Goal: Task Accomplishment & Management: Complete application form

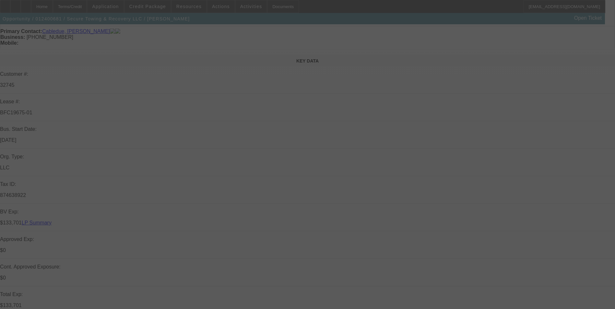
scroll to position [40, 0]
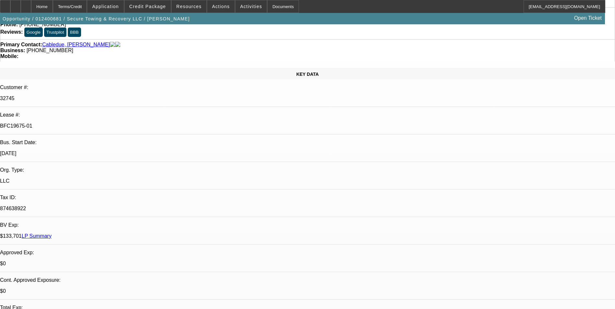
select select "0"
select select "2"
select select "0"
select select "2"
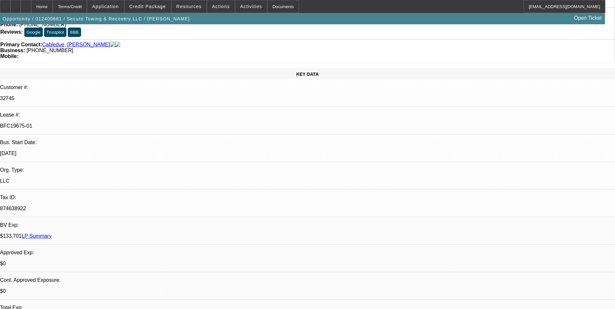
select select "0"
select select "2"
select select "0"
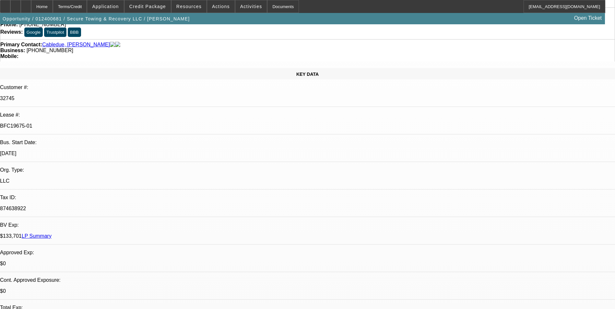
select select "2"
select select "0"
select select "1"
select select "2"
select select "6"
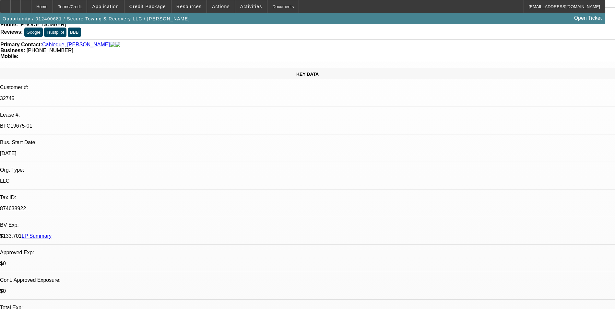
select select "1"
select select "2"
select select "6"
select select "1"
select select "2"
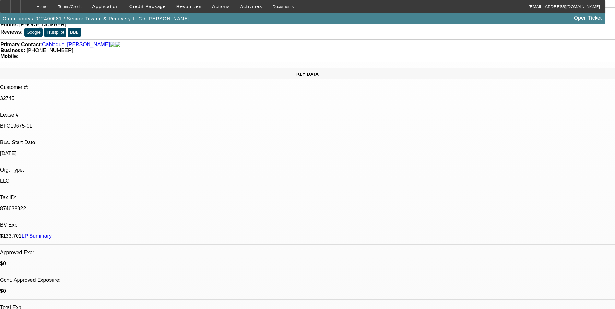
select select "6"
select select "1"
select select "2"
select select "6"
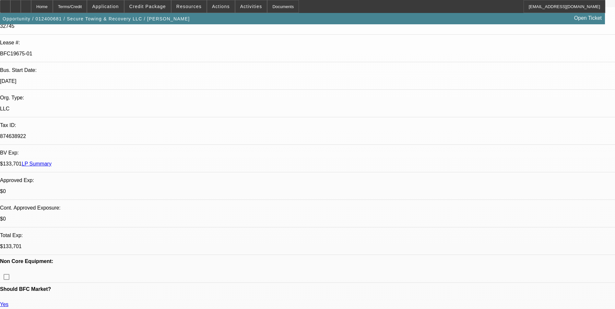
scroll to position [0, 0]
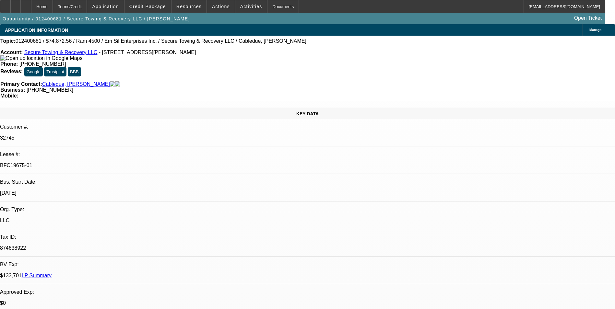
select select "0"
select select "2"
select select "0"
select select "2"
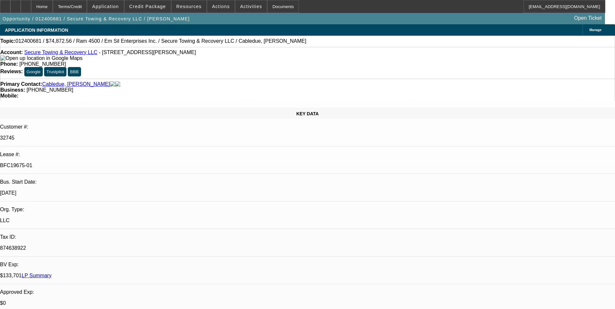
select select "0"
select select "2"
select select "0"
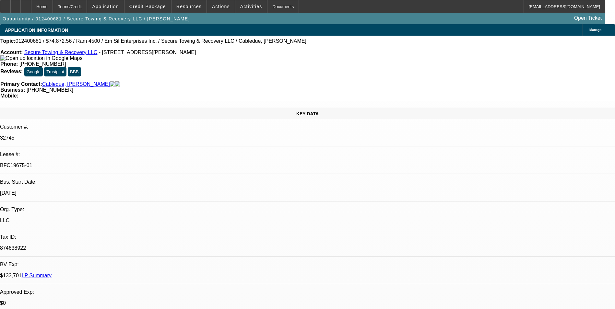
select select "2"
select select "0"
select select "1"
select select "2"
select select "6"
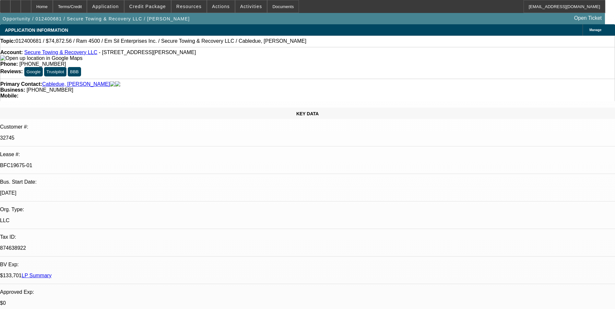
select select "1"
select select "2"
select select "6"
select select "1"
select select "2"
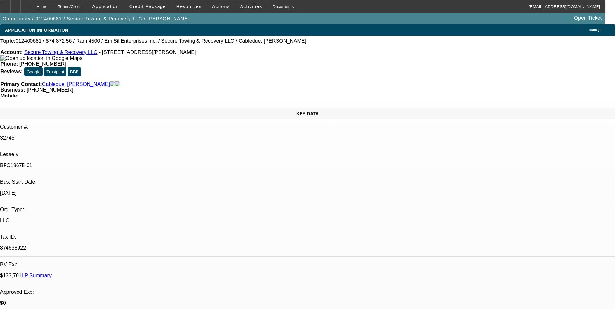
select select "6"
select select "1"
select select "2"
select select "6"
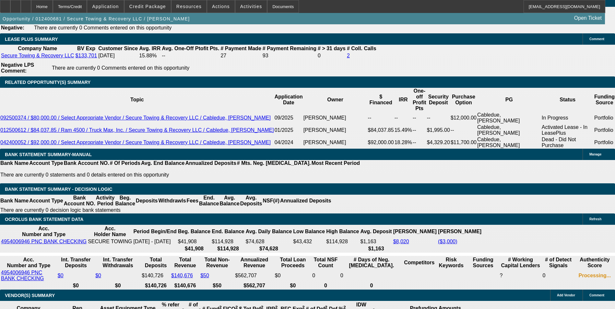
scroll to position [1103, 0]
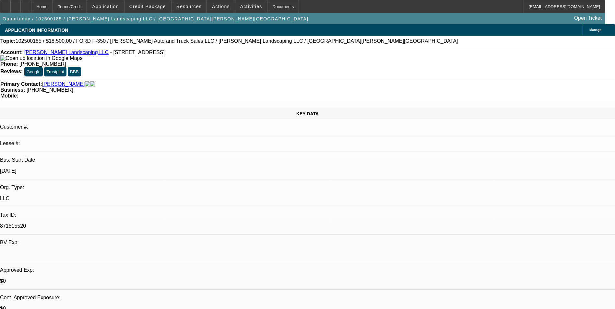
select select "0"
select select "0.1"
select select "0"
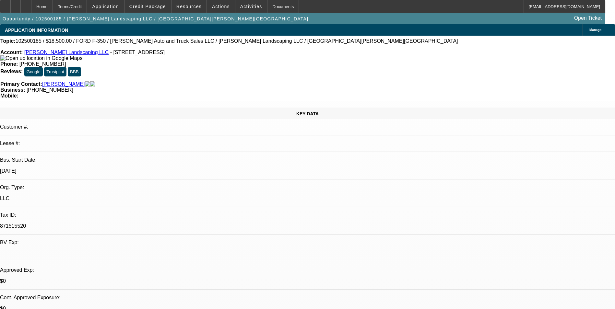
select select "0.1"
select select "0"
select select "0.1"
select select "0"
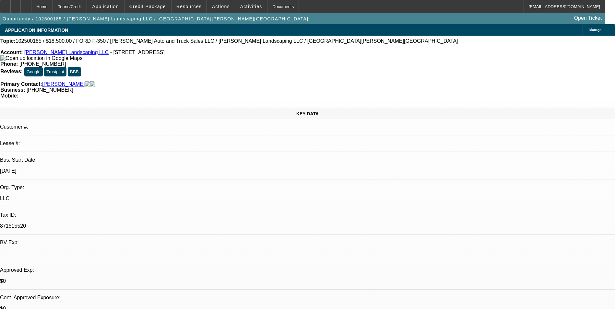
select select "0"
select select "1"
select select "4"
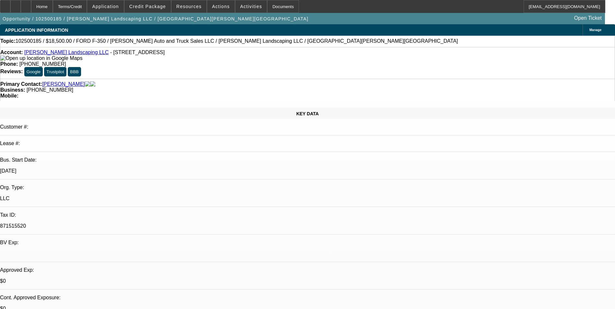
select select "1"
select select "4"
select select "1"
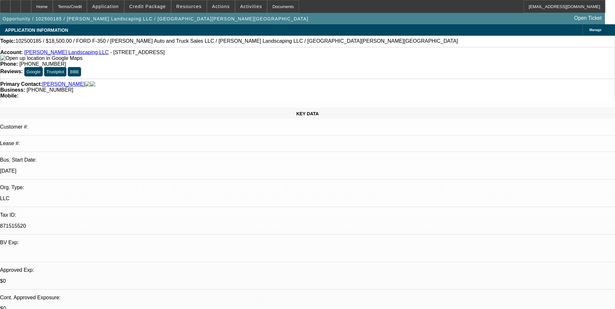
select select "4"
select select "1"
select select "6"
click at [215, 8] on span "Actions" at bounding box center [221, 6] width 18 height 5
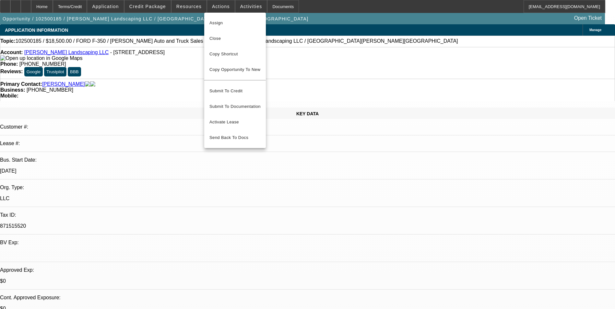
drag, startPoint x: 222, startPoint y: 38, endPoint x: 357, endPoint y: 63, distance: 137.1
click at [222, 38] on span "Close" at bounding box center [234, 39] width 51 height 8
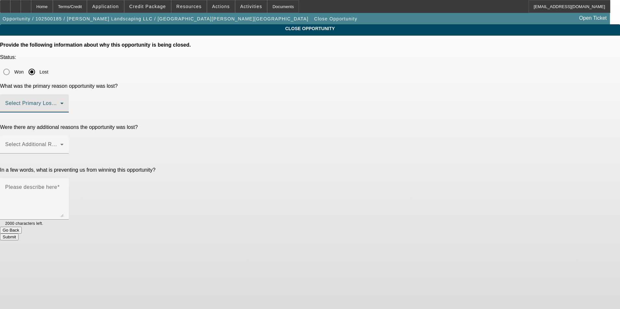
click at [60, 102] on span at bounding box center [32, 106] width 55 height 8
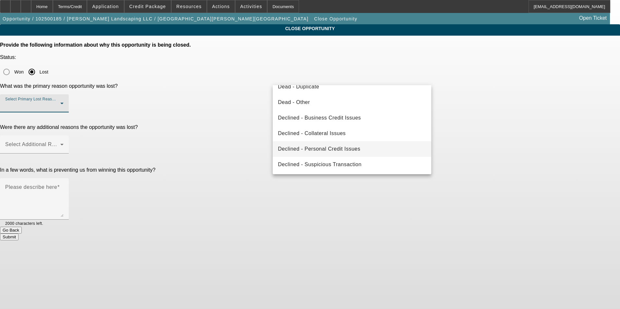
scroll to position [87, 0]
click at [362, 130] on mat-option "Declined - Collateral Issues" at bounding box center [352, 133] width 159 height 16
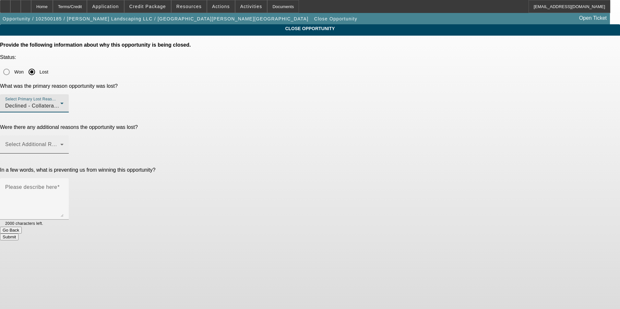
click at [64, 136] on div "Select Additional Reasons" at bounding box center [34, 145] width 58 height 18
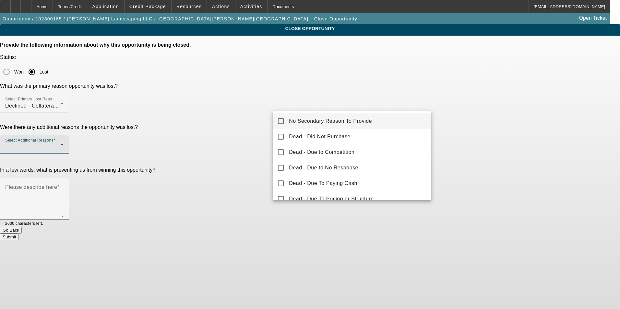
click at [358, 121] on span "No Secondary Reason To Provide" at bounding box center [330, 121] width 83 height 8
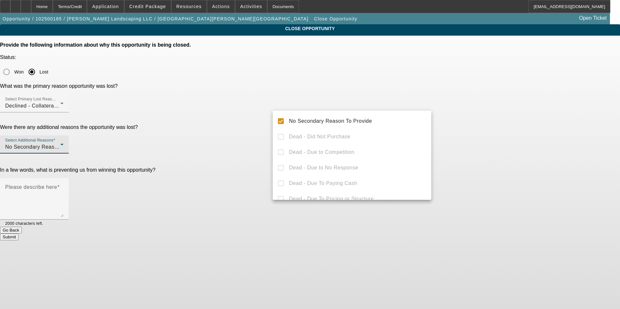
click at [496, 118] on div at bounding box center [310, 154] width 620 height 309
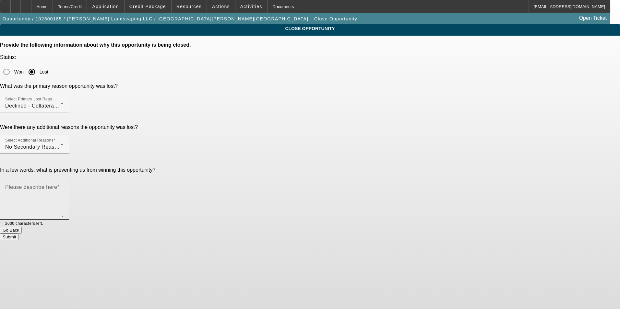
click at [64, 186] on textarea "Please describe here" at bounding box center [34, 201] width 58 height 31
drag, startPoint x: 296, startPoint y: 133, endPoint x: 314, endPoint y: 135, distance: 18.3
click at [64, 186] on textarea "Please describe here" at bounding box center [34, 201] width 58 height 31
click at [64, 186] on textarea "Let Rosi know we had no options for the dump truck. She does have a nice busine…" at bounding box center [34, 201] width 58 height 31
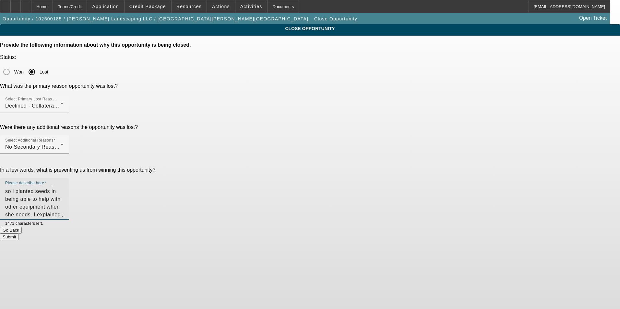
scroll to position [0, 0]
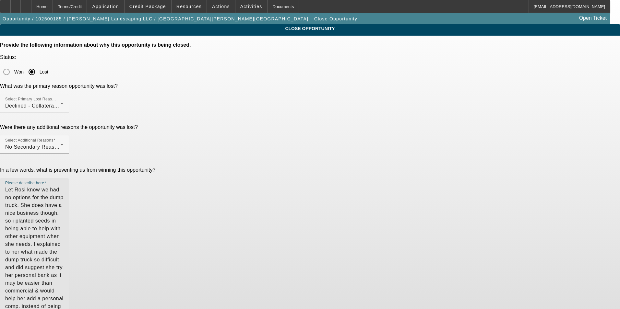
drag, startPoint x: 425, startPoint y: 153, endPoint x: 418, endPoint y: 263, distance: 110.8
click at [64, 263] on textarea "Let Rosi know we had no options for the dump truck. She does have a nice busine…" at bounding box center [34, 254] width 58 height 136
click at [64, 186] on textarea "Let Rosi know we had no options for the dump truck. She does have a nice busine…" at bounding box center [34, 257] width 58 height 142
drag, startPoint x: 391, startPoint y: 143, endPoint x: 319, endPoint y: 146, distance: 72.4
click at [64, 186] on textarea "Let Rosi know we had no options for the dump truck. She does have a nice busine…" at bounding box center [34, 257] width 58 height 142
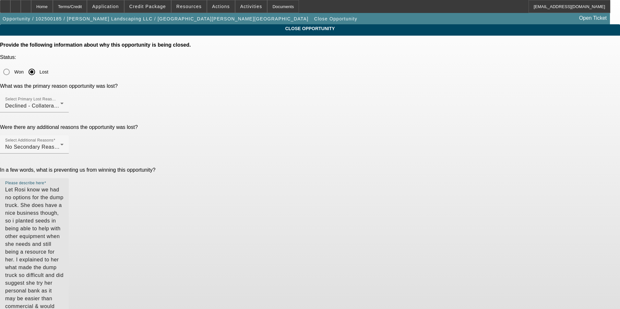
type textarea "Let Rosi know we had no options for the dump truck. She does have a nice busine…"
click at [64, 192] on textarea "Let Rosi know we had no options for the dump truck. She does have a nice busine…" at bounding box center [34, 257] width 58 height 142
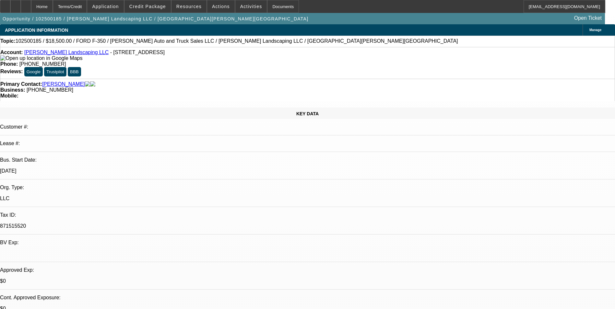
select select "0"
select select "0.1"
select select "0"
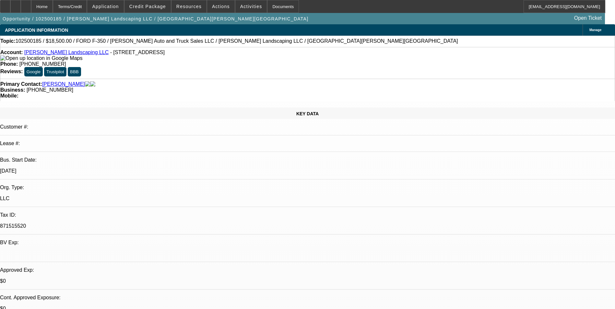
select select "0.1"
select select "0"
select select "0.1"
select select "0"
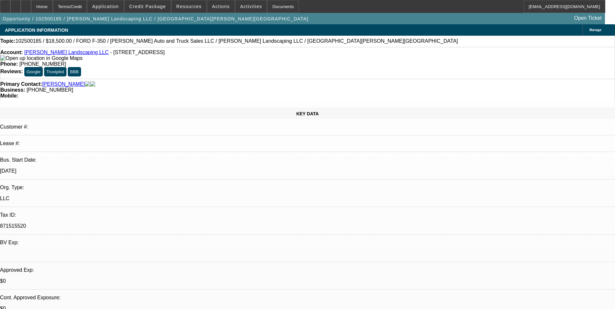
select select "0"
select select "1"
select select "4"
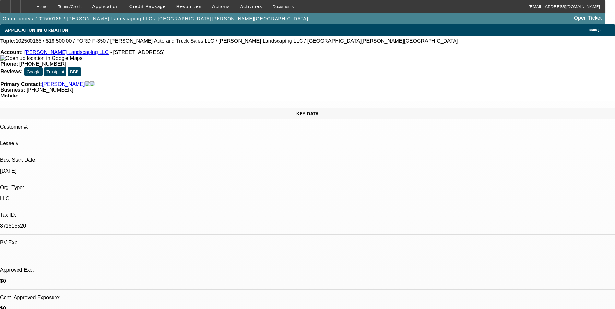
select select "1"
select select "4"
select select "1"
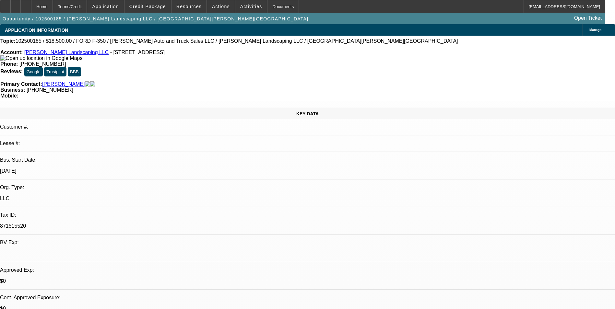
select select "4"
select select "1"
select select "6"
